Goal: Task Accomplishment & Management: Manage account settings

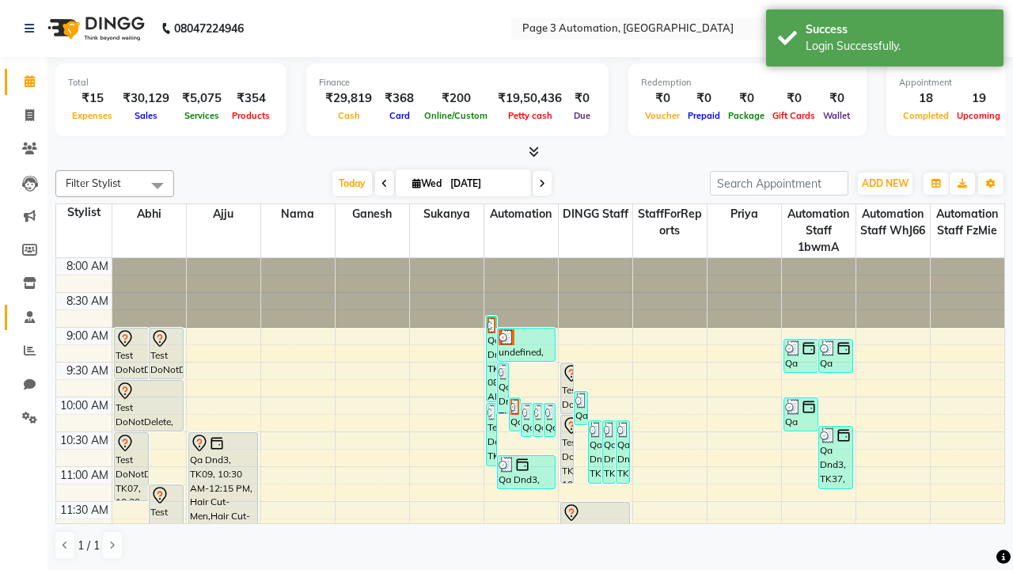
click at [24, 317] on span at bounding box center [30, 318] width 28 height 18
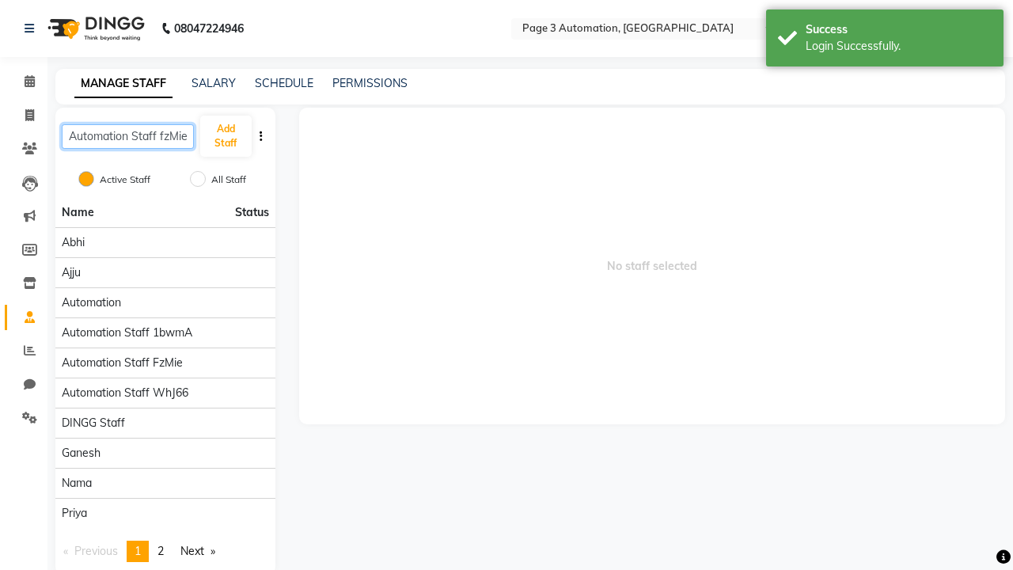
scroll to position [0, 1]
type input "Automation Staff fzMie"
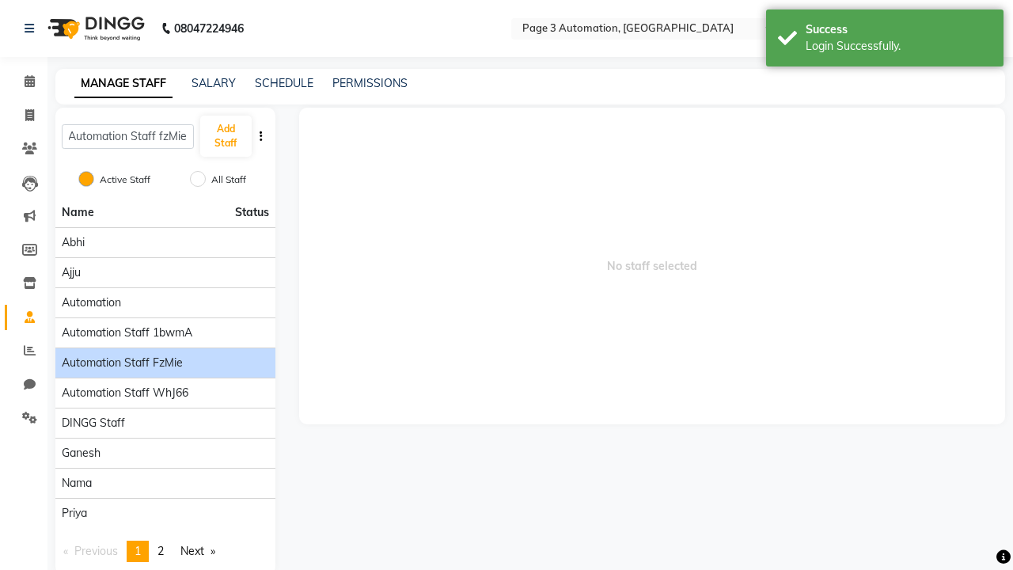
click at [165, 355] on span "Automation Staff fzMie" at bounding box center [122, 363] width 121 height 17
